Goal: Complete application form

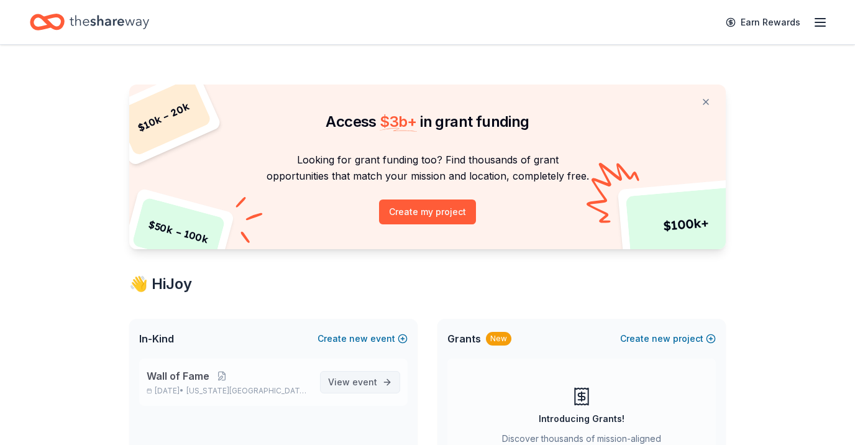
click at [376, 391] on link "View event" at bounding box center [360, 382] width 80 height 22
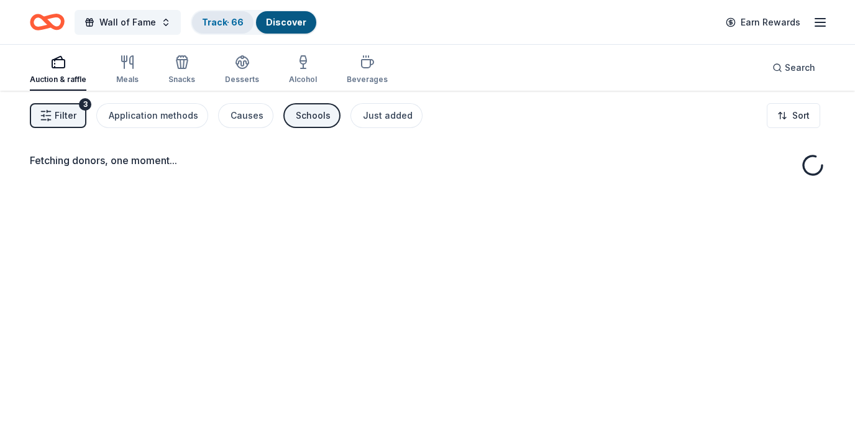
click at [231, 21] on link "Track · 66" at bounding box center [223, 22] width 42 height 11
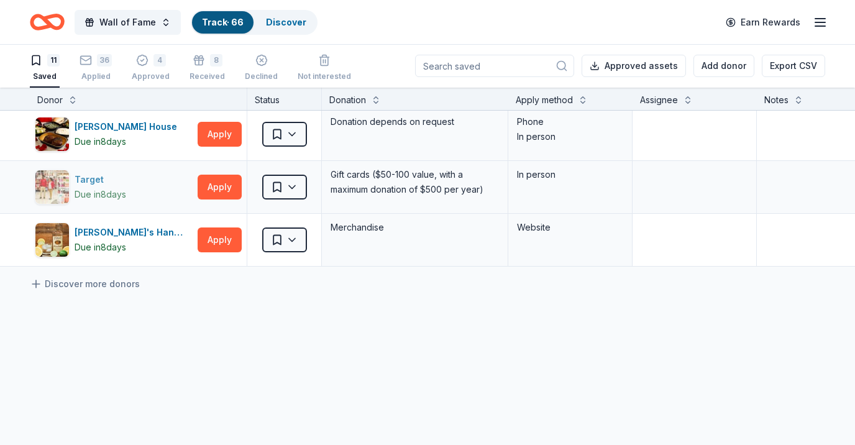
scroll to position [428, 0]
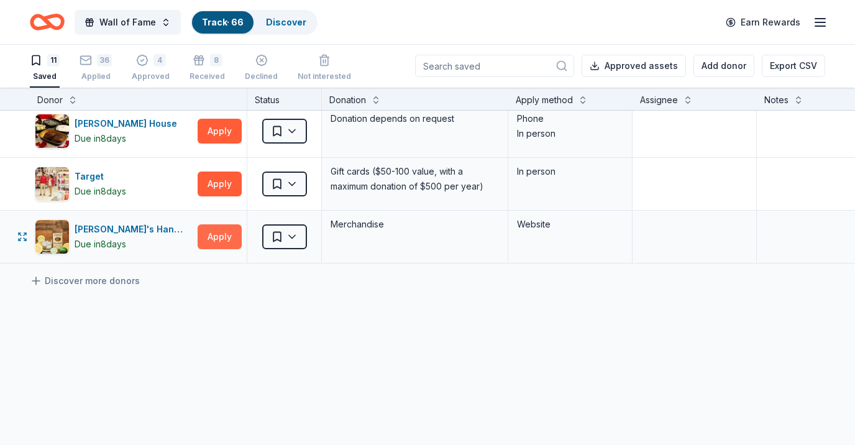
click at [213, 237] on button "Apply" at bounding box center [220, 236] width 44 height 25
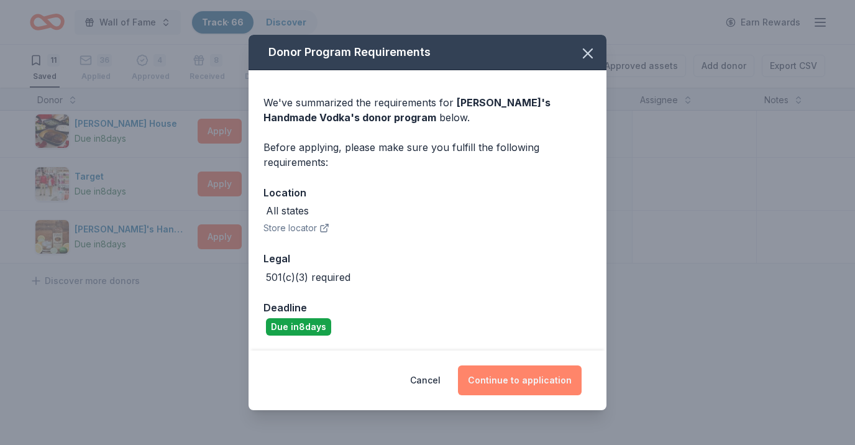
click at [508, 388] on button "Continue to application" at bounding box center [520, 381] width 124 height 30
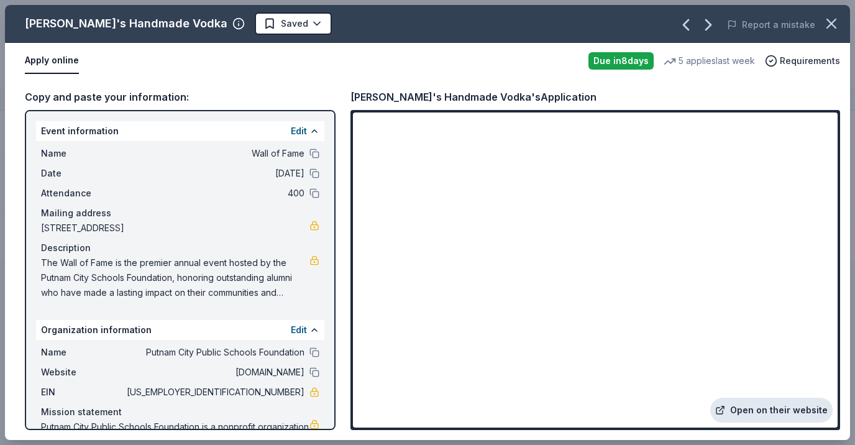
click at [742, 409] on link "Open on their website" at bounding box center [772, 410] width 122 height 25
click at [295, 135] on button "Edit" at bounding box center [299, 131] width 16 height 15
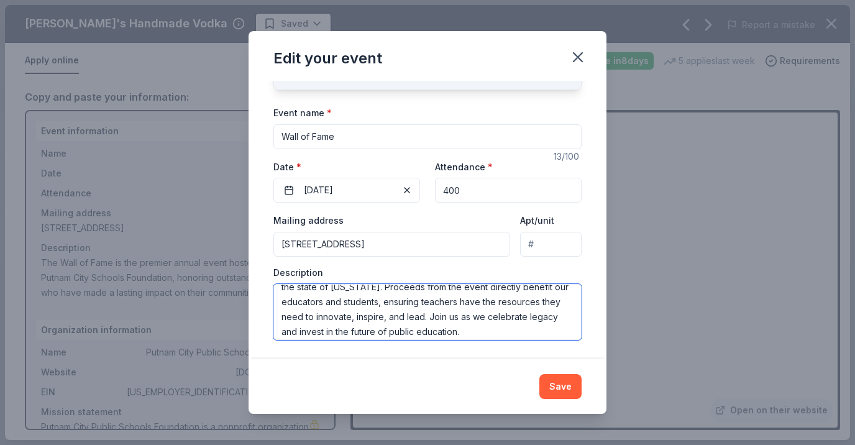
scroll to position [104, 0]
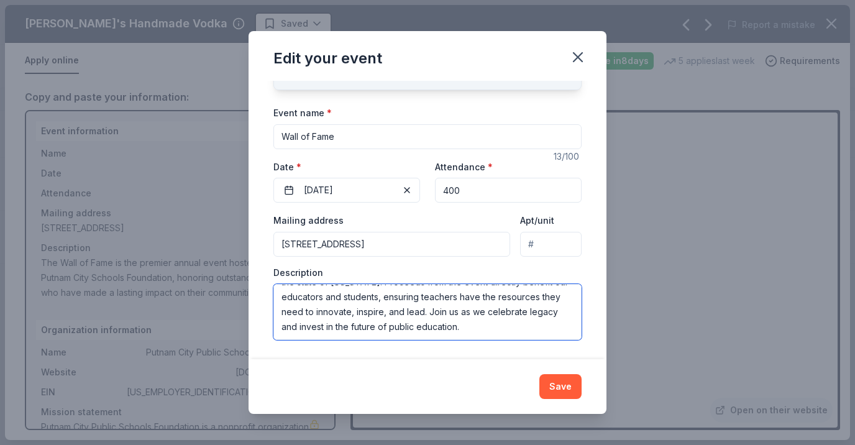
drag, startPoint x: 300, startPoint y: 296, endPoint x: 490, endPoint y: 311, distance: 190.2
click at [490, 311] on textarea "The Wall of Fame is the premier annual event hosted by the Putnam City Schools …" at bounding box center [428, 312] width 308 height 56
click at [567, 389] on button "Save" at bounding box center [561, 386] width 42 height 25
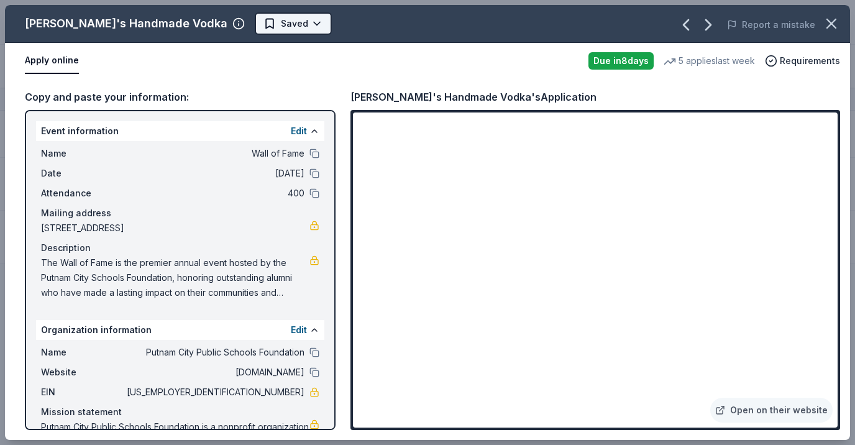
click at [246, 26] on html "Wall of Fame Track · 66 Discover Earn Rewards 11 Saved 36 Applied 4 Approved 8 …" at bounding box center [427, 221] width 855 height 445
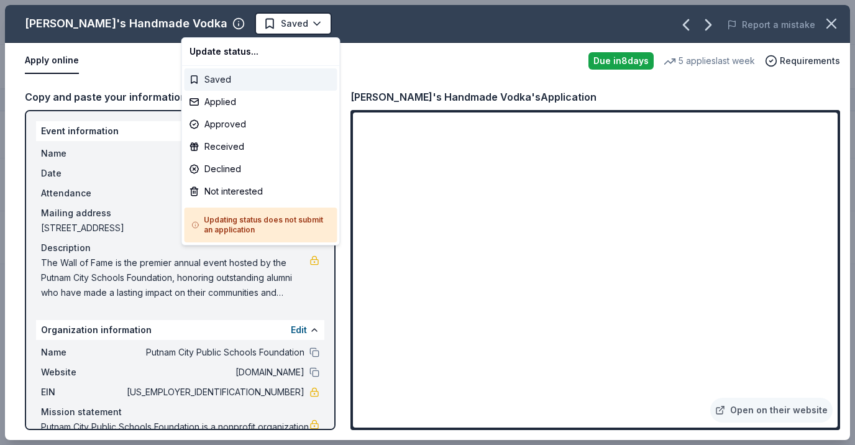
click at [237, 82] on div "Saved" at bounding box center [261, 79] width 153 height 22
click at [250, 28] on html "Wall of Fame Track · 66 Discover Earn Rewards 11 Saved 36 Applied 4 Approved 8 …" at bounding box center [427, 222] width 855 height 445
click at [250, 104] on div "Applied" at bounding box center [261, 102] width 153 height 22
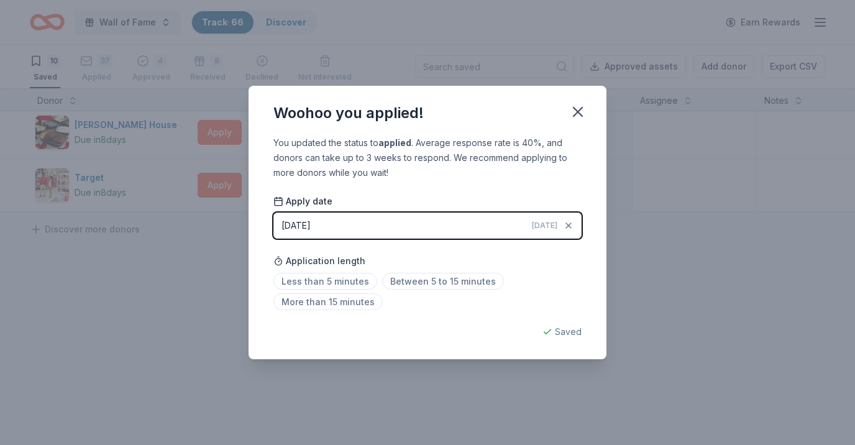
click at [422, 271] on div "Application length Less than 5 minutes Between 5 to 15 minutes More than 15 min…" at bounding box center [428, 282] width 308 height 66
click at [421, 283] on span "Between 5 to 15 minutes" at bounding box center [443, 281] width 122 height 17
click at [653, 238] on div "Woohoo you applied! You updated the status to applied . Average response rate i…" at bounding box center [427, 222] width 855 height 445
click at [579, 113] on icon "button" at bounding box center [578, 112] width 9 height 9
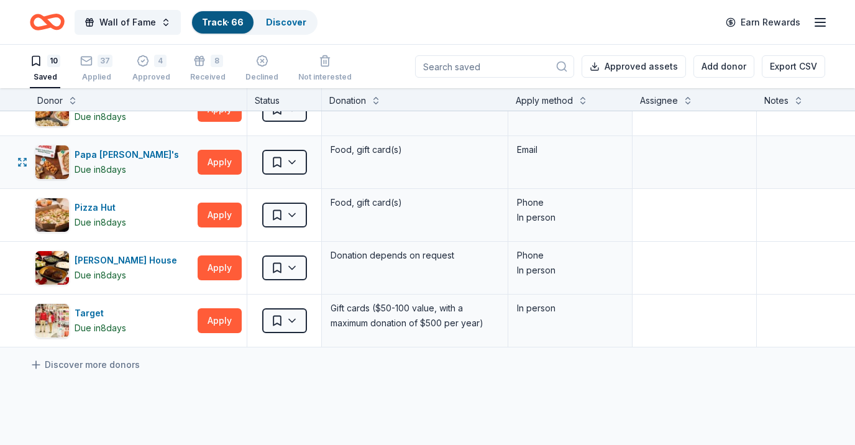
scroll to position [0, 0]
